Goal: Contribute content: Add original content to the website for others to see

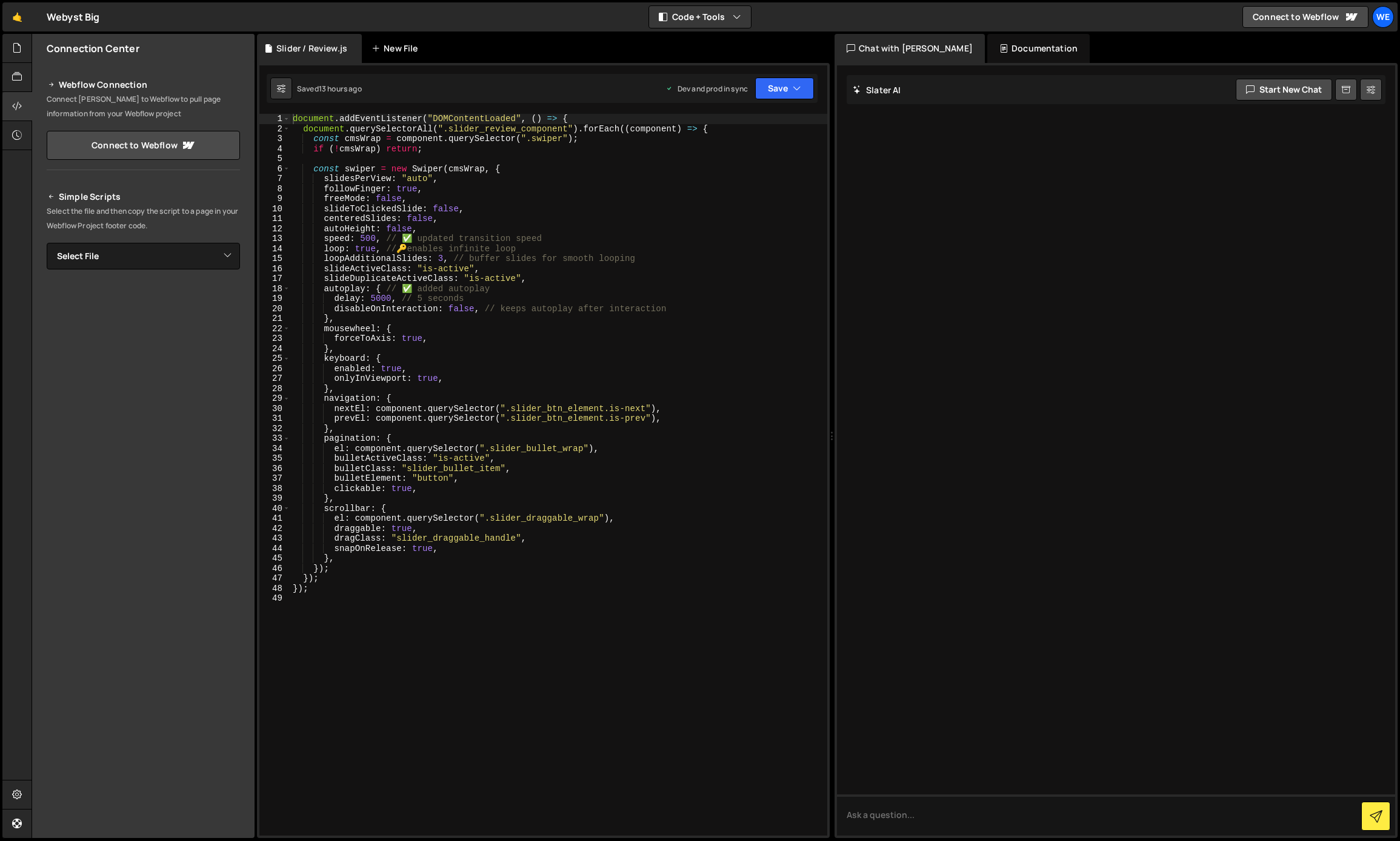
click at [394, 50] on div "New File" at bounding box center [396, 48] width 51 height 12
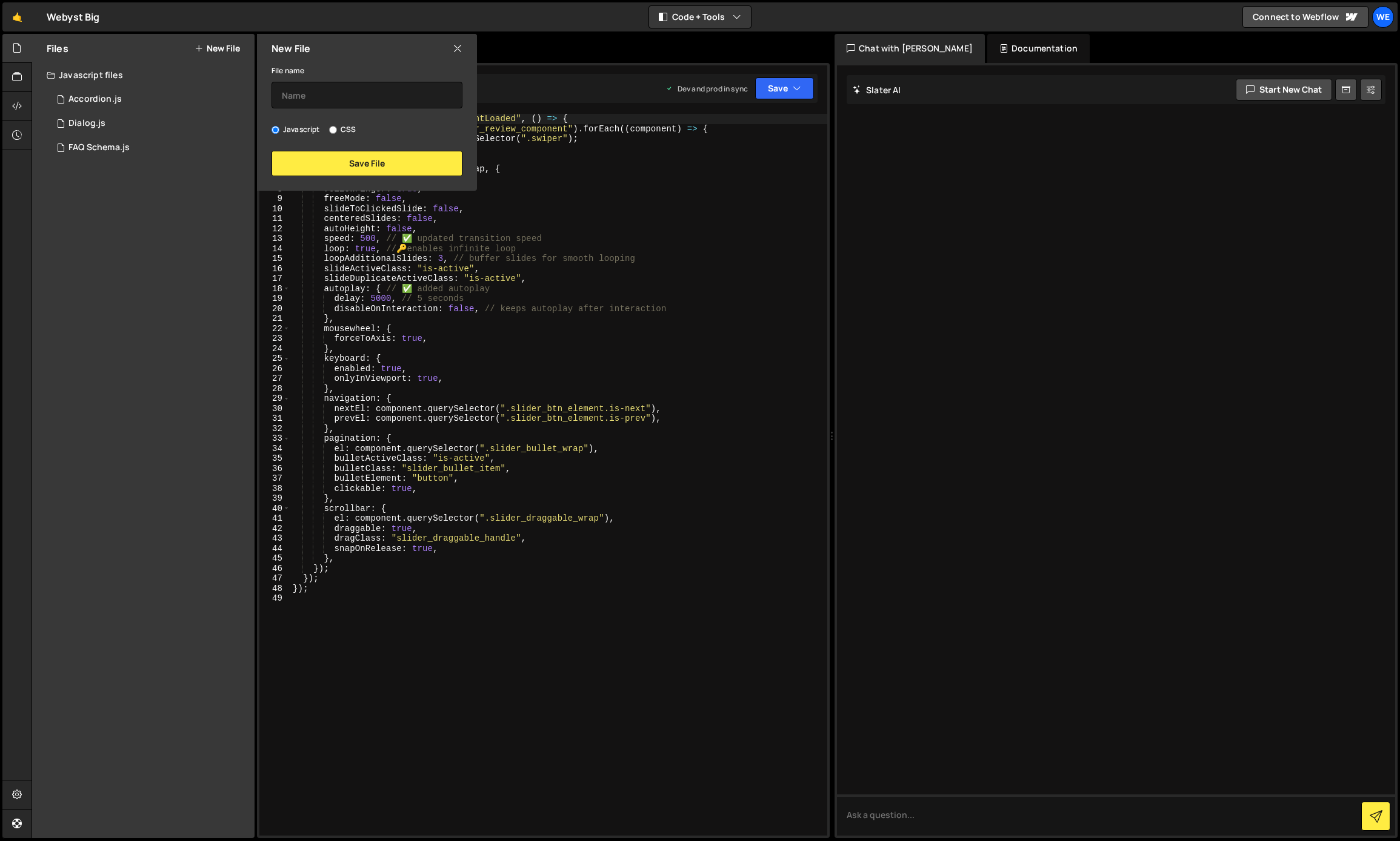
click at [97, 271] on div "Files New File Javascript files 0 Accordion.js 0 0 Dialog.js 0 0 FAQ Schema.js …" at bounding box center [143, 436] width 222 height 804
click at [24, 21] on link "🤙" at bounding box center [17, 17] width 30 height 29
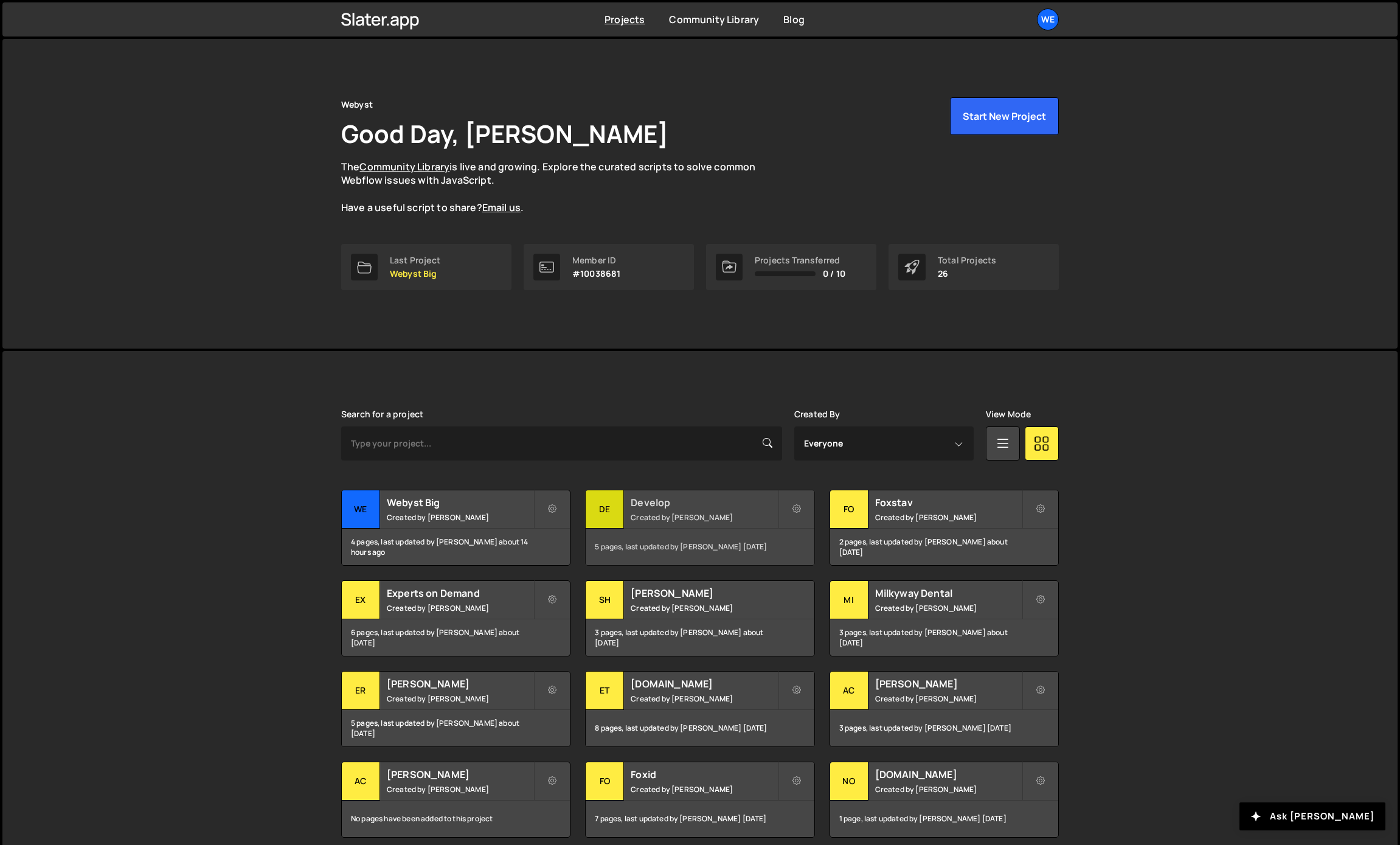
click at [662, 516] on small "Created by [PERSON_NAME]" at bounding box center [703, 517] width 146 height 10
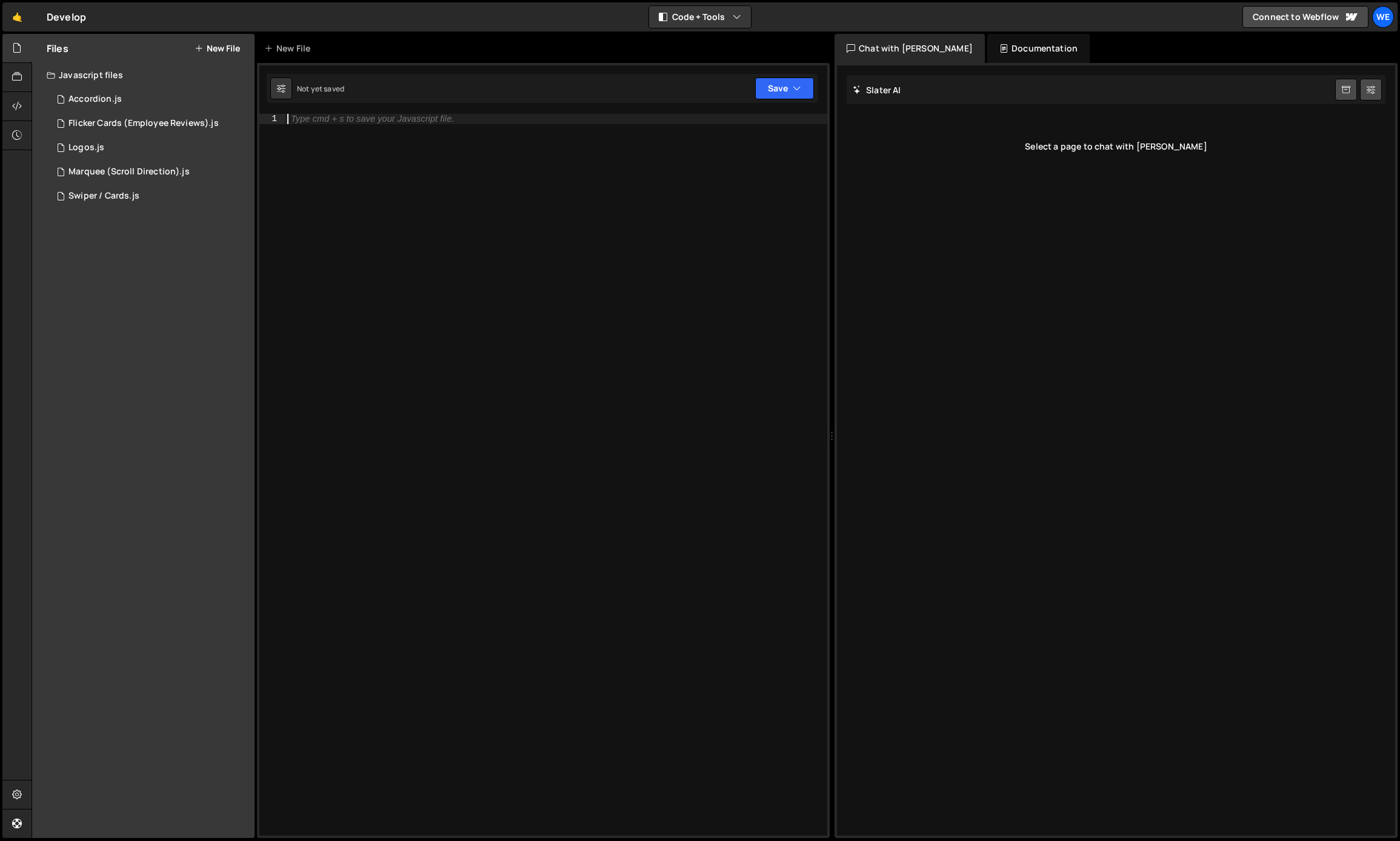
click at [402, 287] on div "Type cmd + s to save your Javascript file." at bounding box center [556, 485] width 543 height 742
click at [221, 49] on button "New File" at bounding box center [217, 48] width 46 height 10
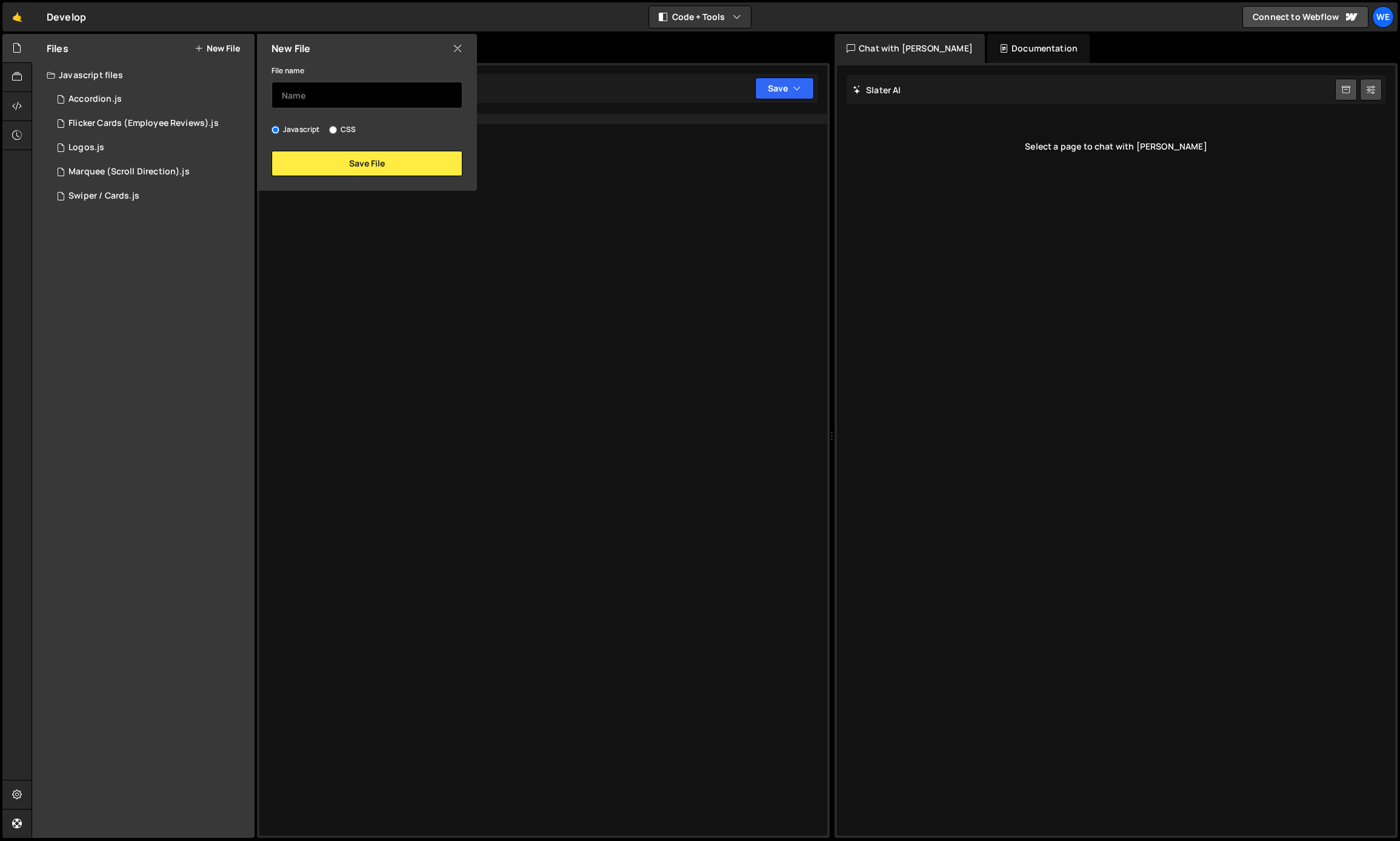
click at [314, 104] on input "text" at bounding box center [366, 95] width 191 height 27
type input "Button (Magnetic)"
click at [329, 173] on button "Save File" at bounding box center [366, 163] width 191 height 26
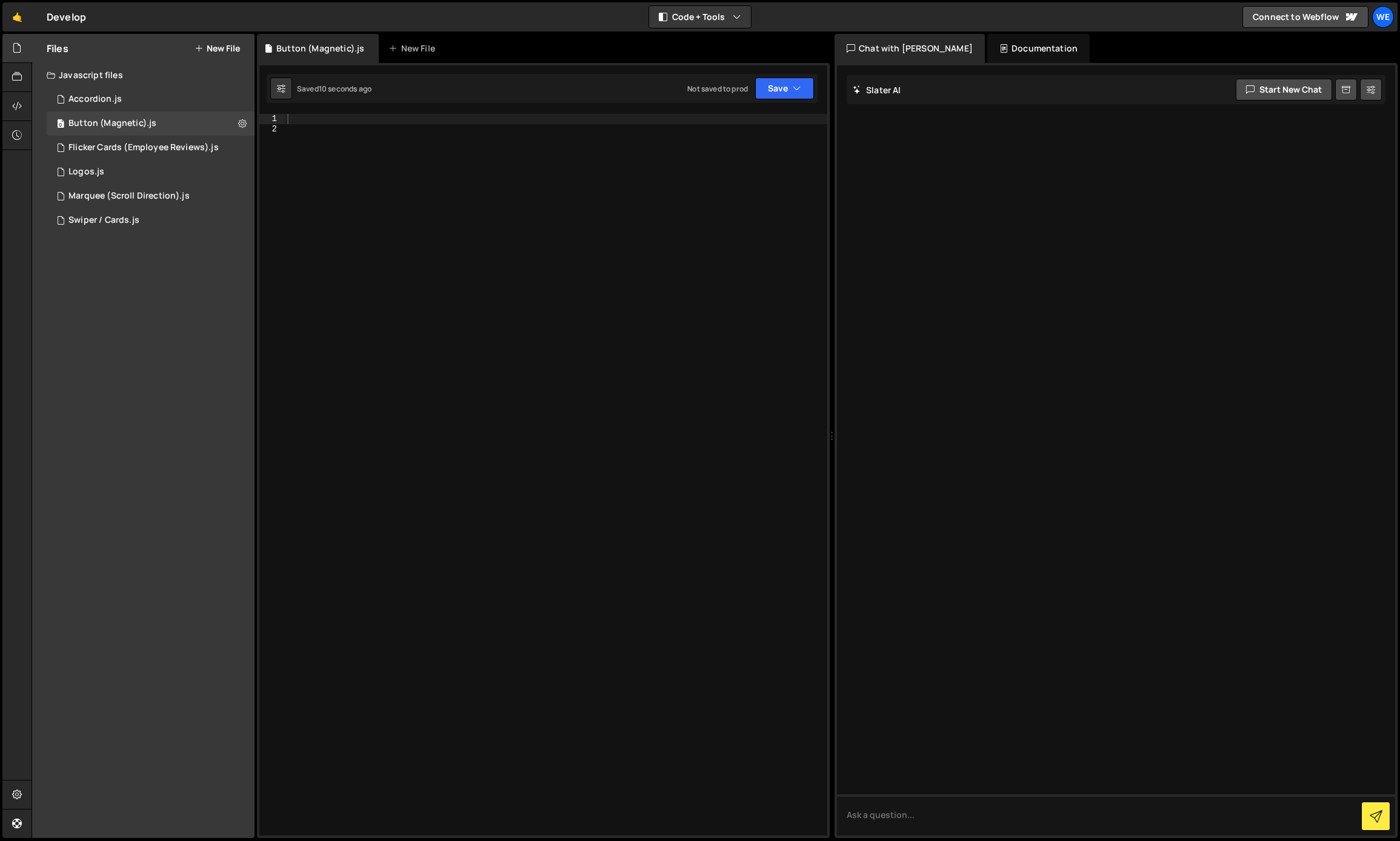
click at [550, 247] on div at bounding box center [556, 485] width 543 height 742
paste textarea "});"
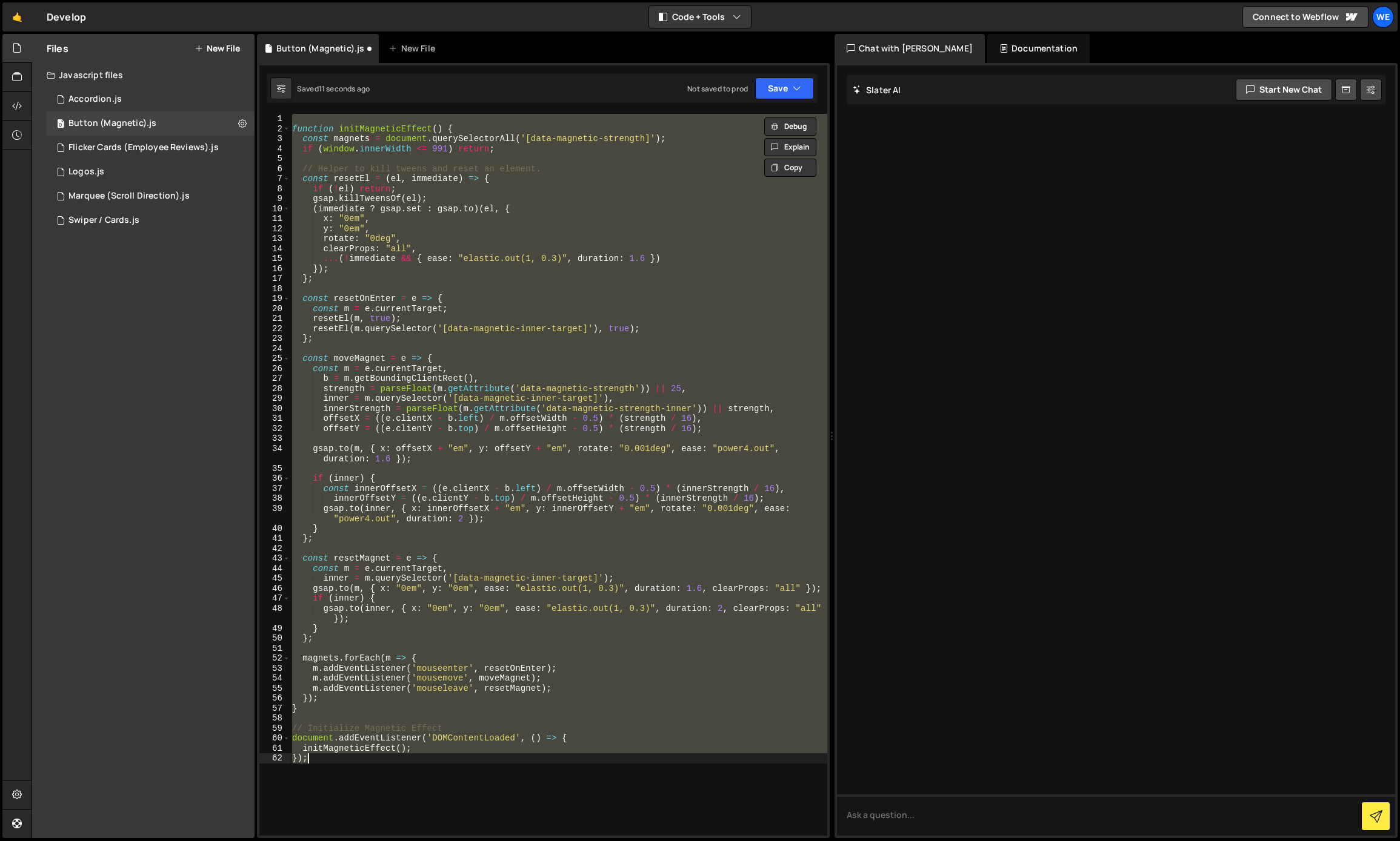
paste textarea
type textarea "});"
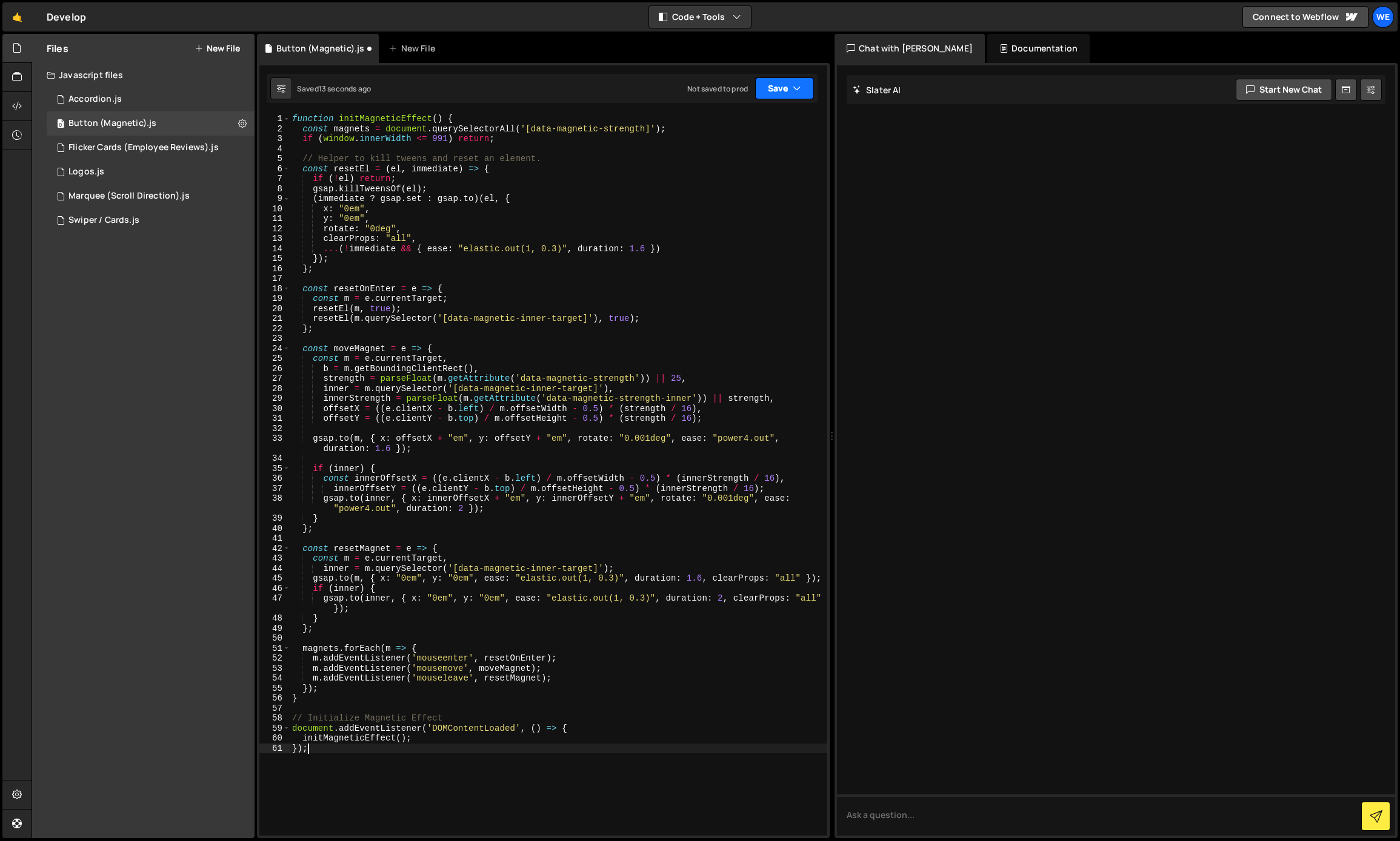
click at [798, 89] on icon "button" at bounding box center [797, 88] width 8 height 12
click at [747, 157] on div "Save to Production S" at bounding box center [743, 157] width 126 height 12
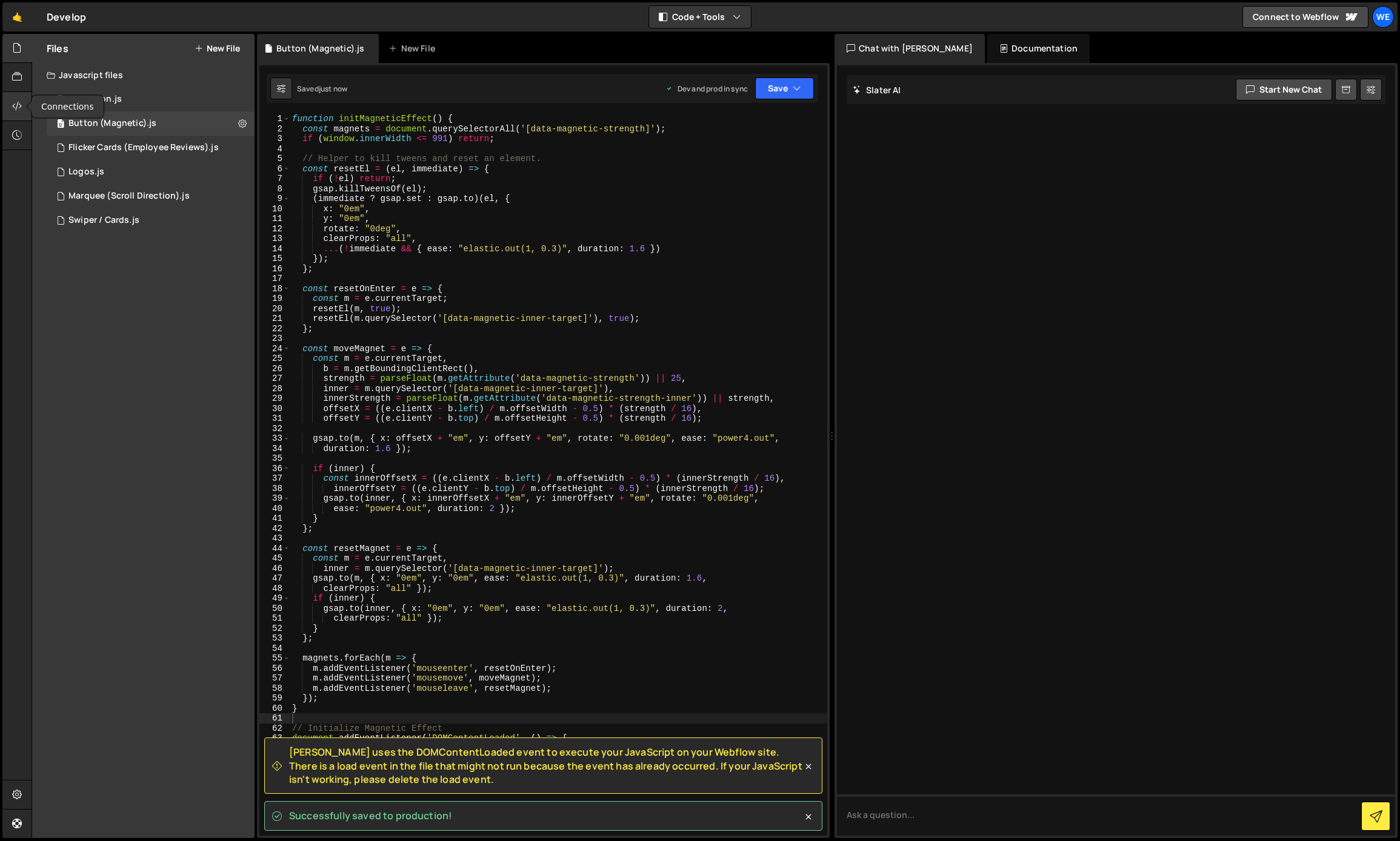
click at [11, 108] on div at bounding box center [17, 106] width 30 height 29
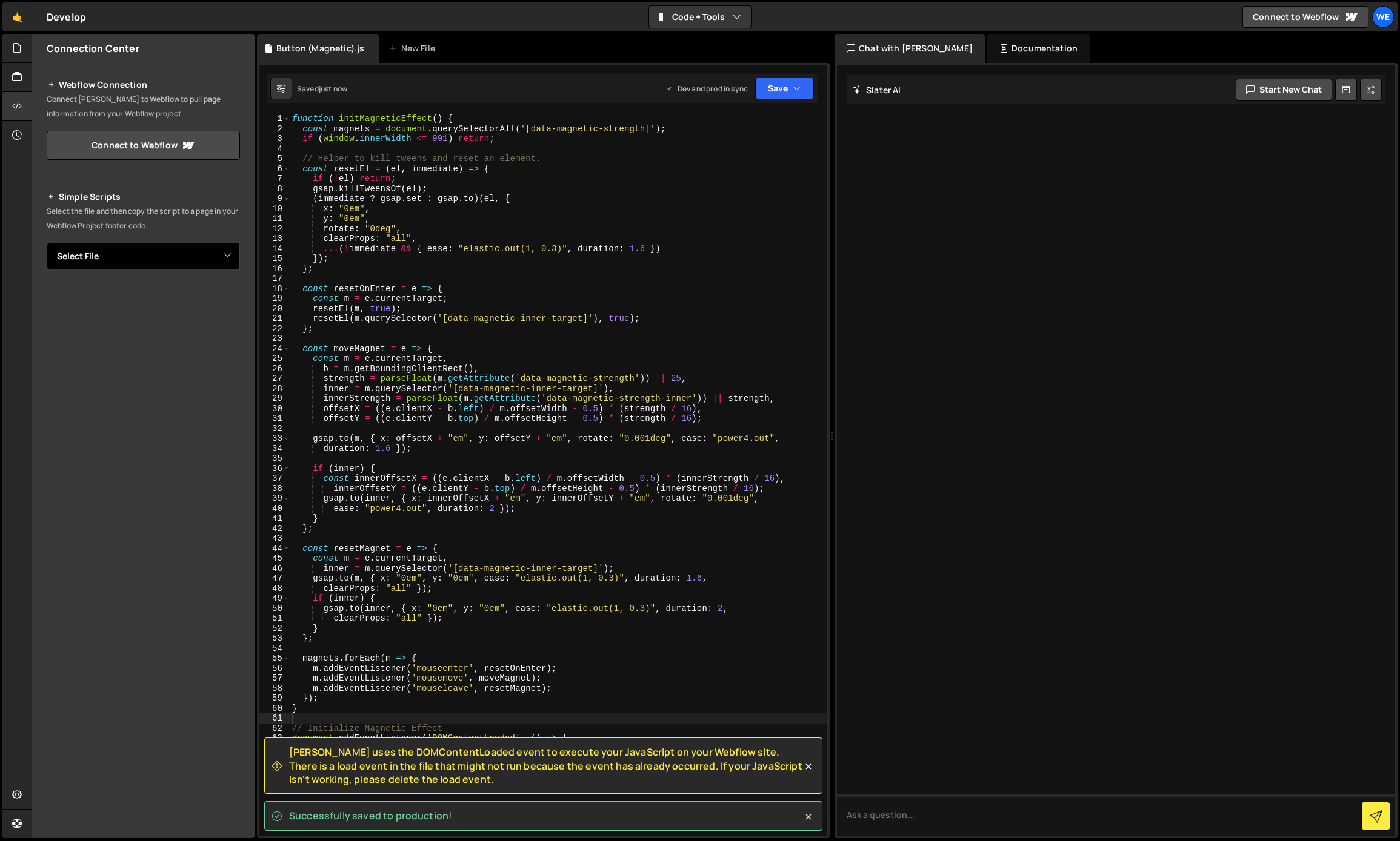
click at [88, 262] on select "Select File Accordion.js Flicker Cards (Employee Reviews).js Logos.js Marquee (…" at bounding box center [143, 256] width 193 height 27
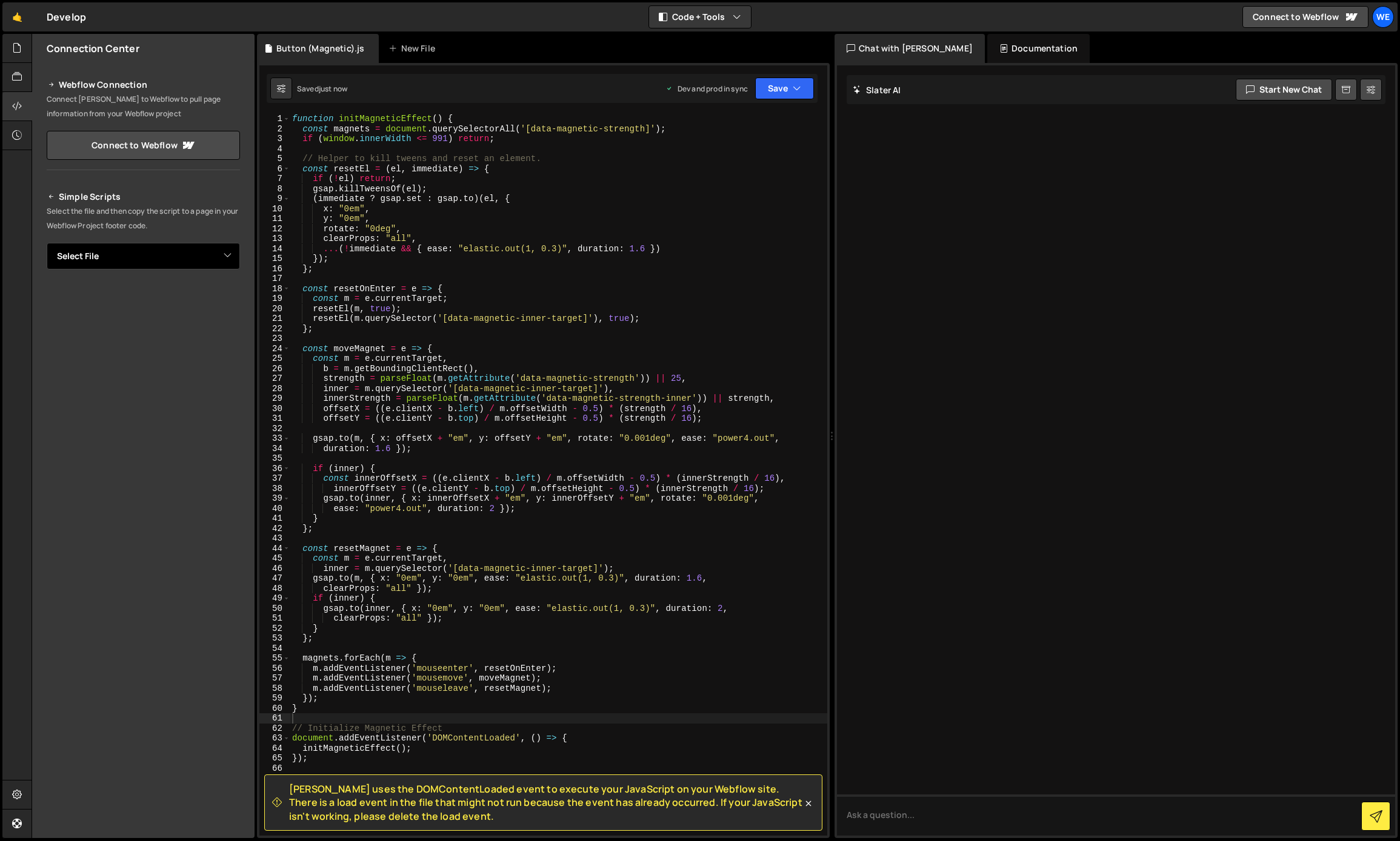
select select "47708"
click at [47, 243] on select "Select File Accordion.js Flicker Cards (Employee Reviews).js Logos.js Marquee (…" at bounding box center [143, 256] width 193 height 27
click at [226, 296] on button "Button group with nested dropdown" at bounding box center [231, 297] width 17 height 26
click at [185, 334] on link "Copy Production js" at bounding box center [189, 337] width 101 height 17
